Goal: Find specific page/section: Find specific page/section

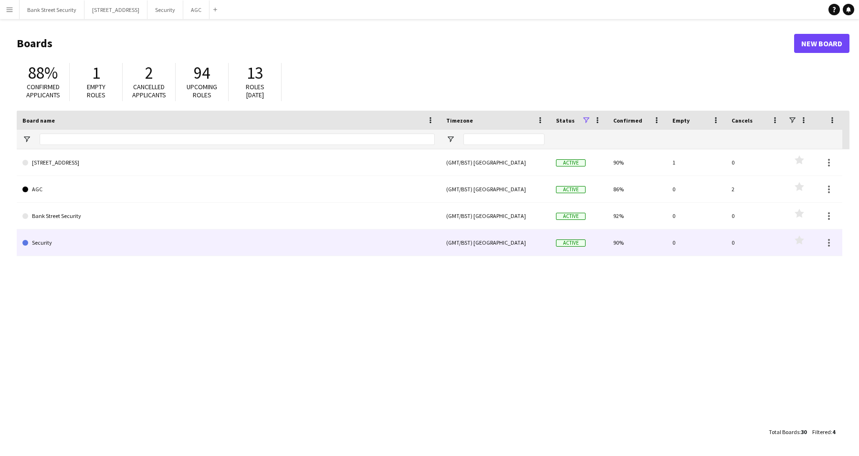
click at [92, 242] on link "Security" at bounding box center [228, 242] width 412 height 27
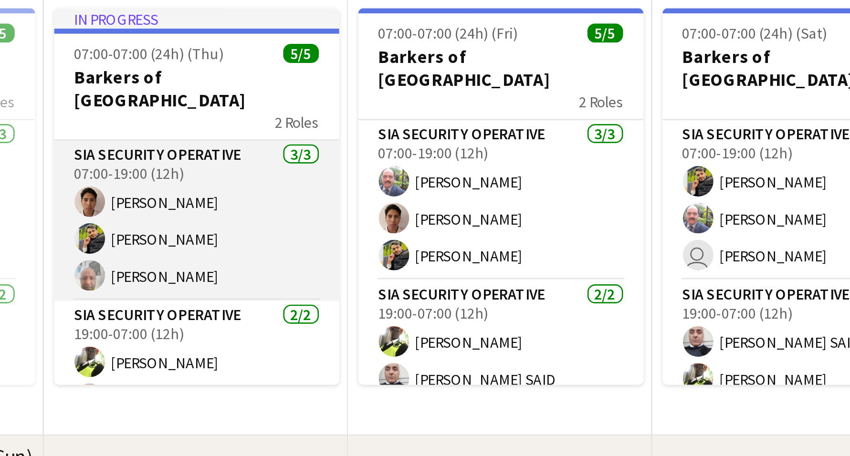
scroll to position [0, 229]
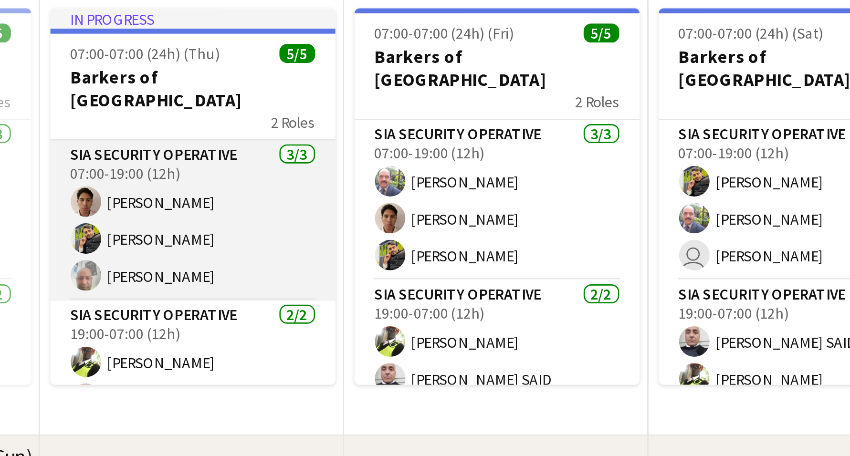
click at [166, 191] on app-card-role "SIA Security Operative [DATE] 07:00-19:00 (12h) [PERSON_NAME] [PERSON_NAME] [PE…" at bounding box center [169, 191] width 107 height 60
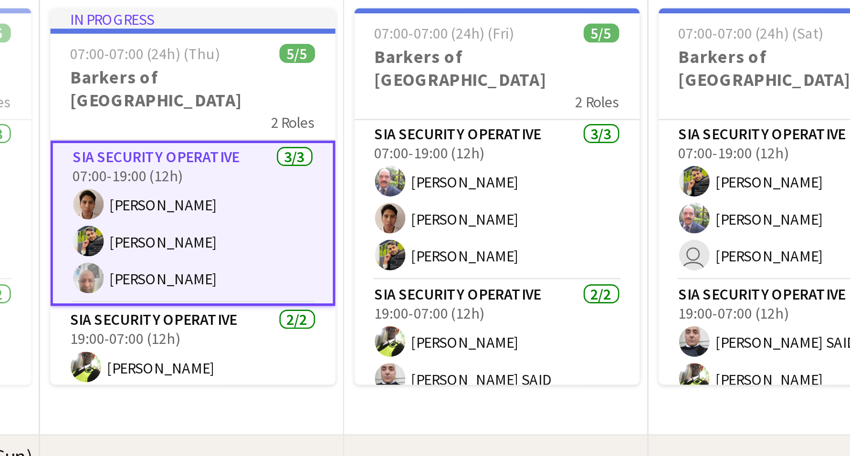
scroll to position [0, 210]
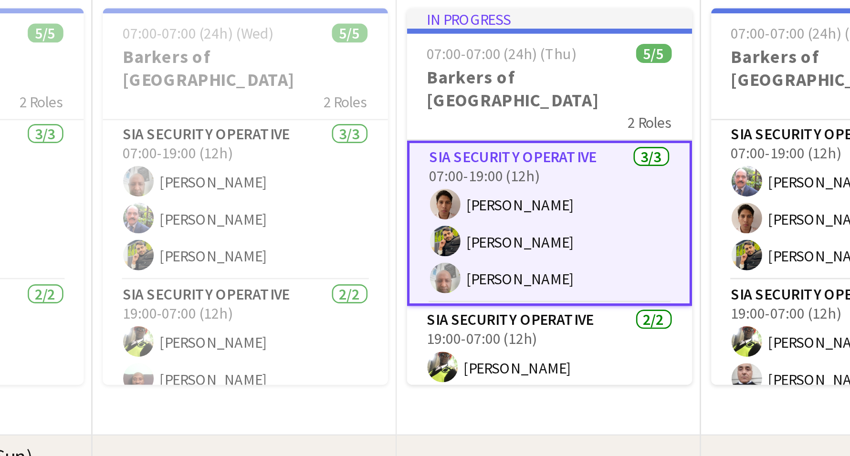
drag, startPoint x: 198, startPoint y: 191, endPoint x: 332, endPoint y: 200, distance: 133.9
click at [332, 200] on app-calendar-viewport "Sat 23 11/12 4 Jobs Sun 24 10/12 4 Jobs Mon 25 12/12 4 Jobs Tue 26 12/12 4 Jobs…" at bounding box center [425, 398] width 850 height 627
